Goal: Task Accomplishment & Management: Use online tool/utility

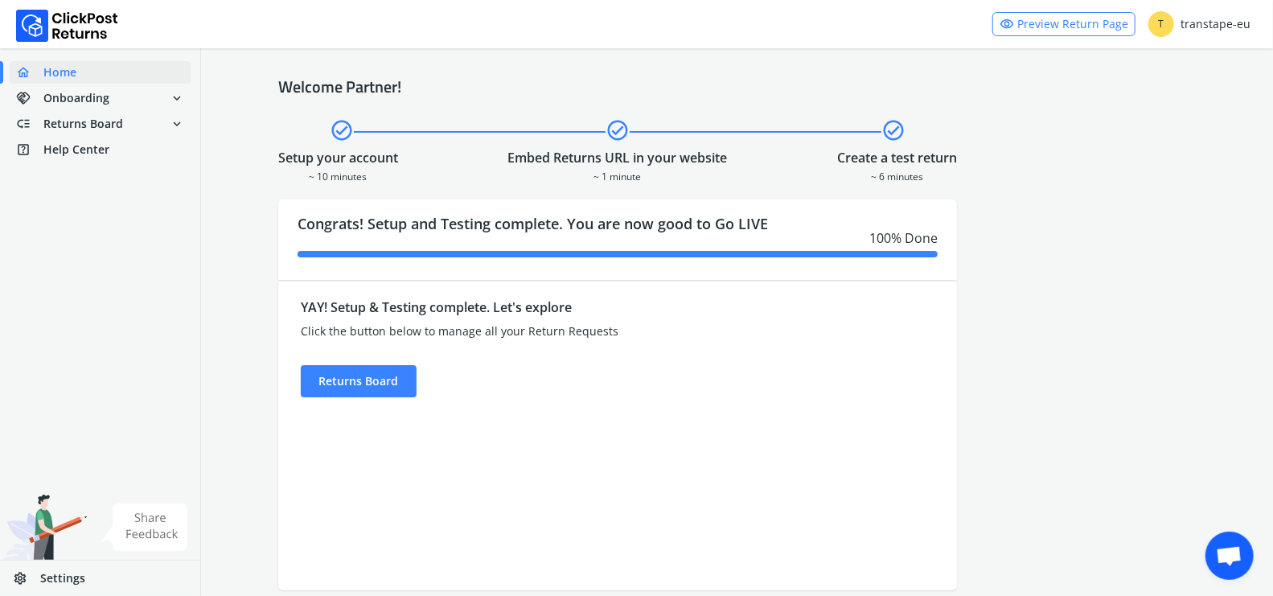
click at [350, 400] on div "YAY! Setup & Testing complete. Let's explore Click the button below to manage a…" at bounding box center [532, 435] width 509 height 309
click at [355, 383] on div "Returns Board" at bounding box center [359, 381] width 116 height 32
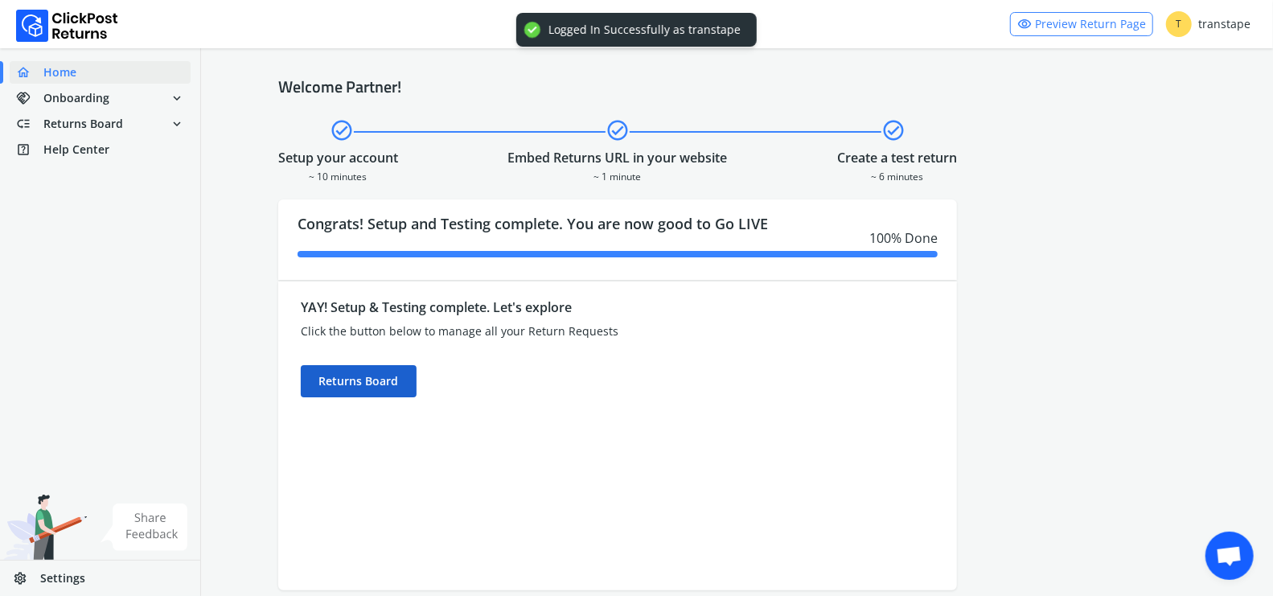
click at [355, 392] on div "Returns Board" at bounding box center [359, 381] width 116 height 32
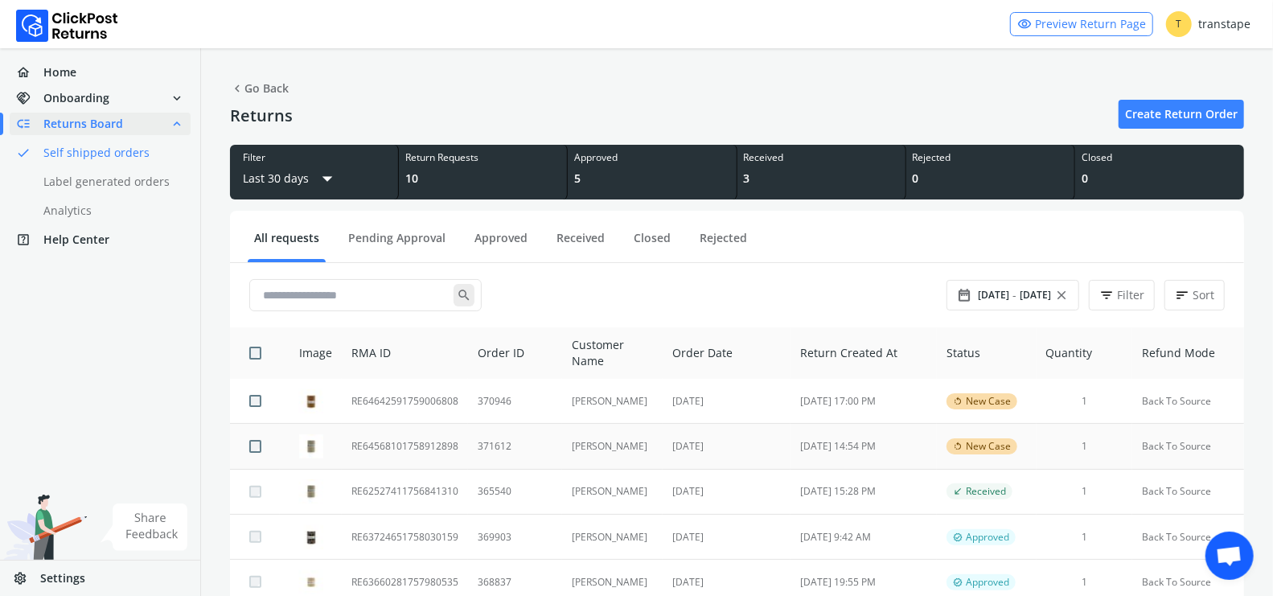
click at [448, 445] on td "RE64568101758912898" at bounding box center [405, 446] width 126 height 45
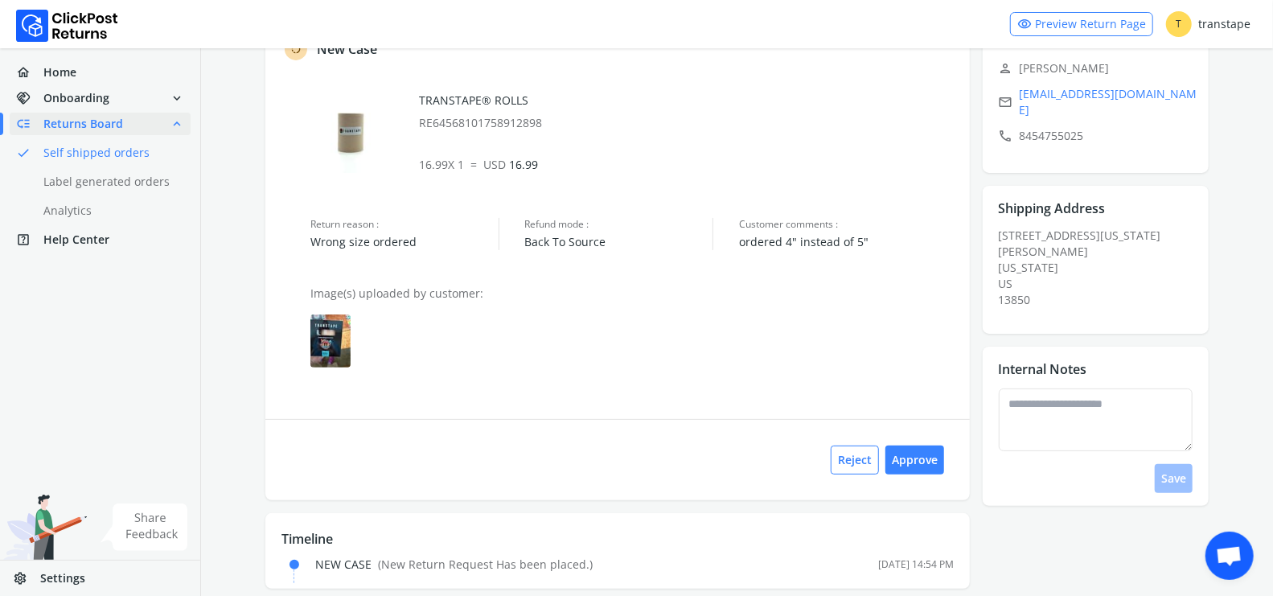
scroll to position [131, 0]
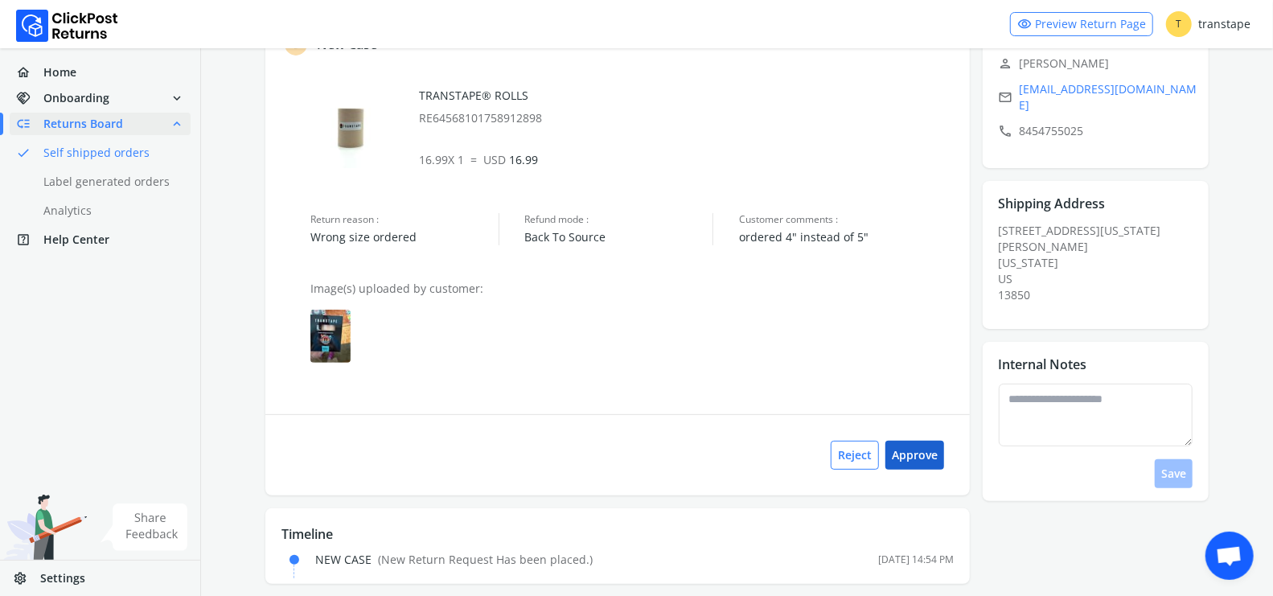
click at [912, 457] on button "Approve" at bounding box center [914, 455] width 59 height 29
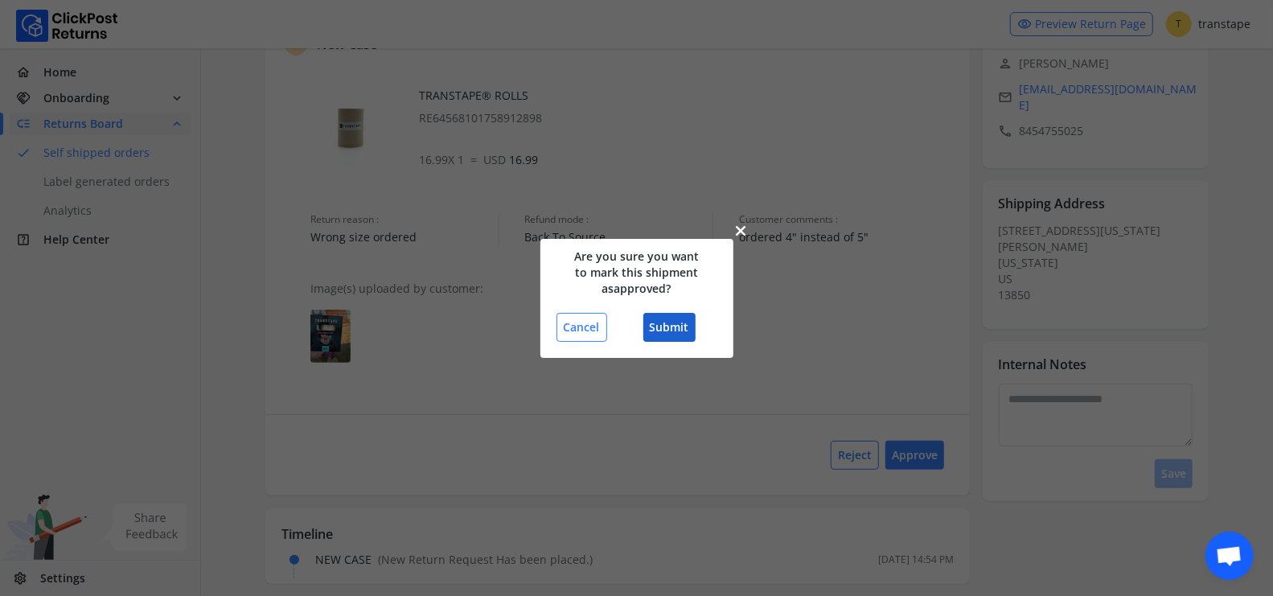
click at [671, 324] on button "Submit" at bounding box center [669, 327] width 52 height 29
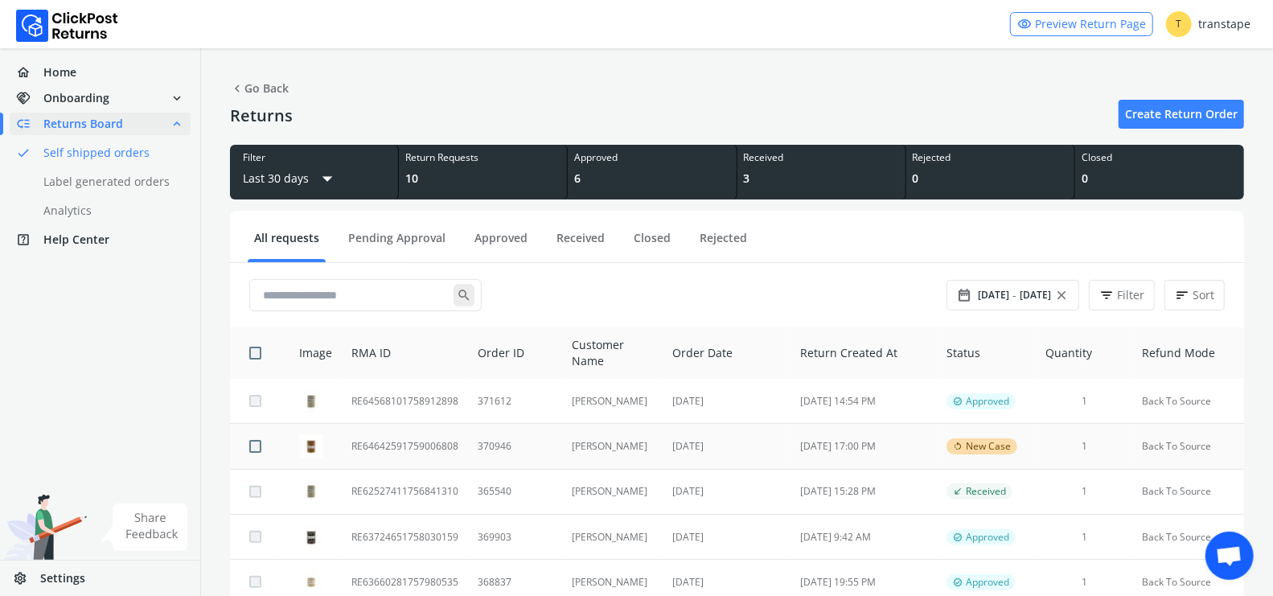
click at [471, 446] on td "370946" at bounding box center [515, 446] width 94 height 45
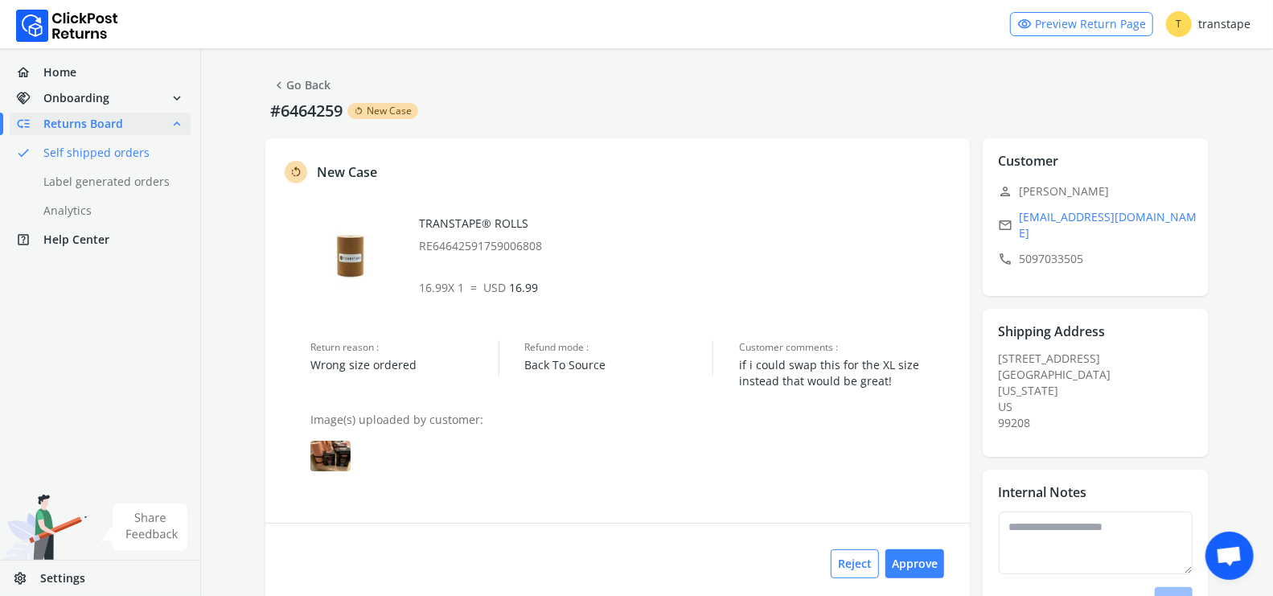
scroll to position [6, 0]
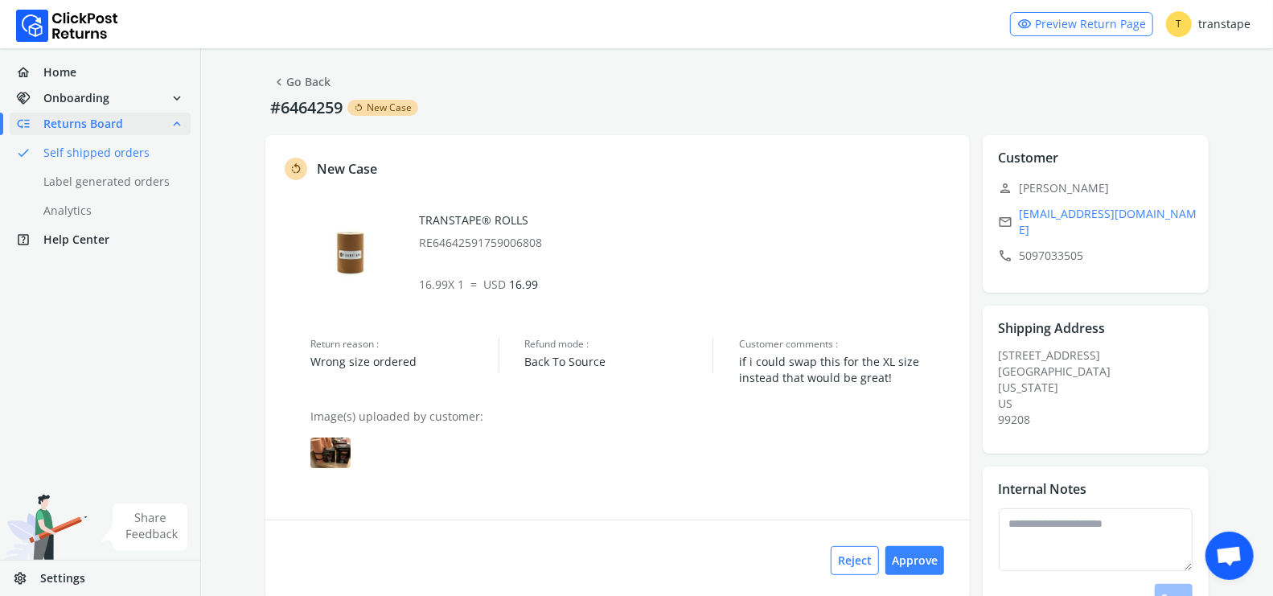
click at [336, 452] on img at bounding box center [330, 452] width 40 height 31
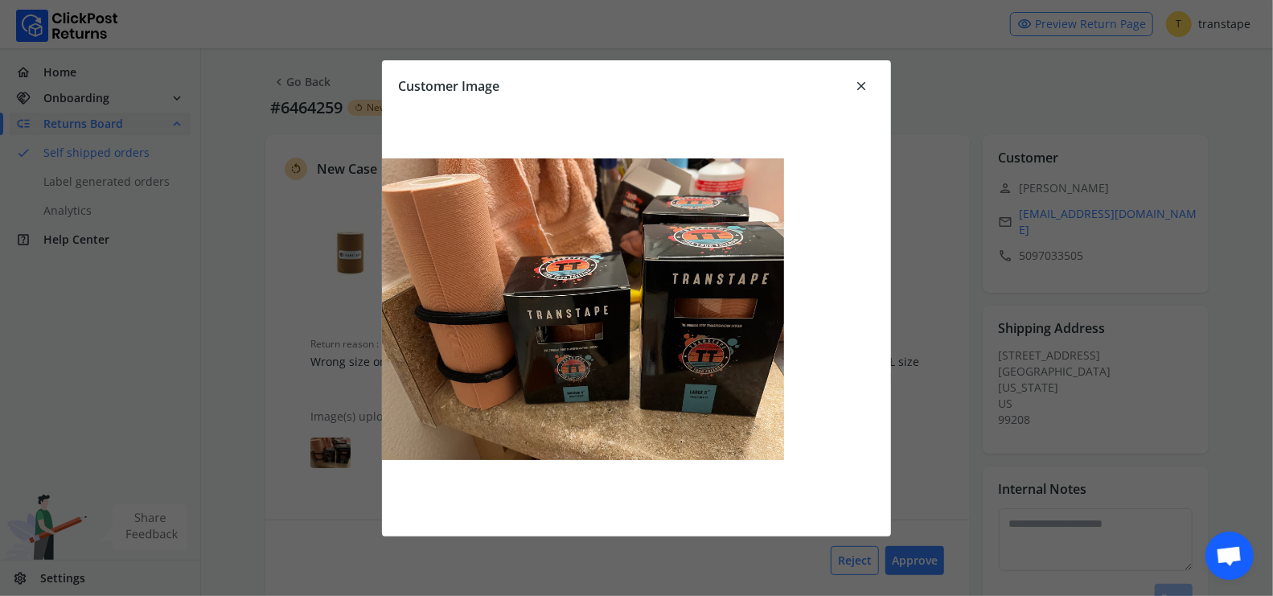
click at [859, 86] on span "close" at bounding box center [861, 86] width 14 height 23
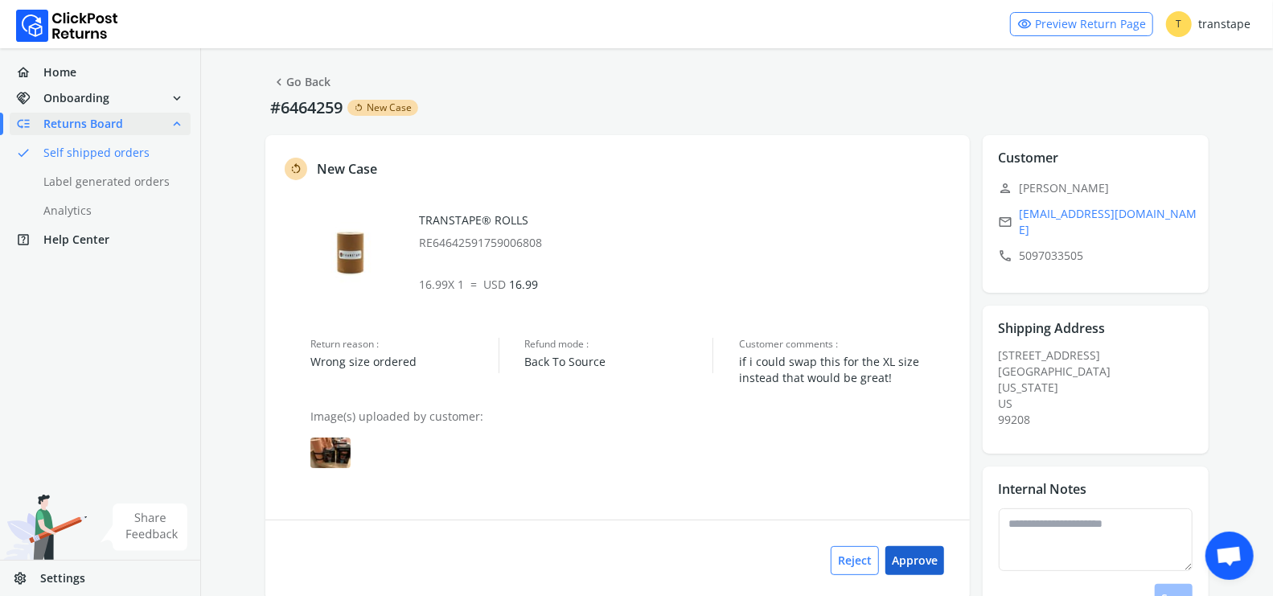
click at [907, 555] on button "Approve" at bounding box center [914, 560] width 59 height 29
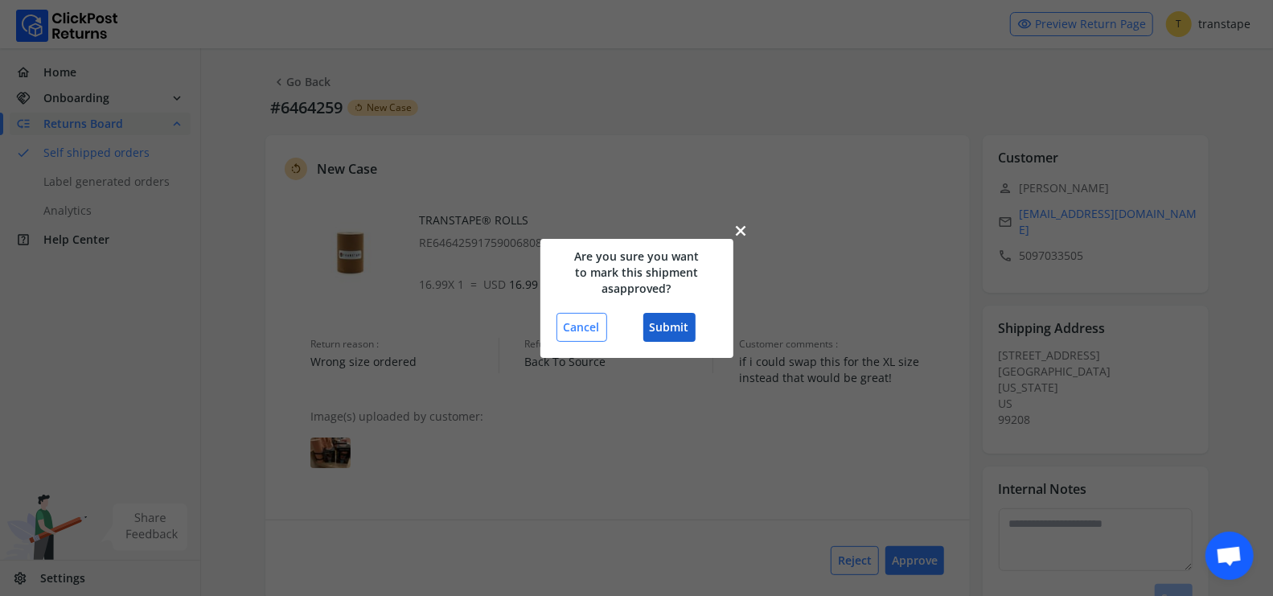
click at [683, 326] on button "Submit" at bounding box center [669, 327] width 52 height 29
